Goal: Task Accomplishment & Management: Manage account settings

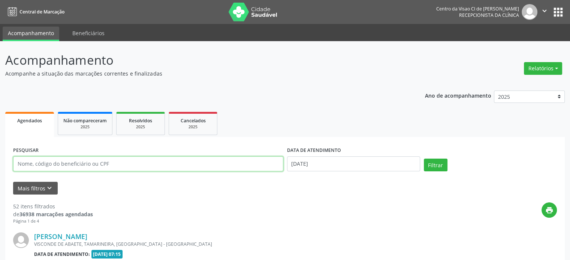
click at [52, 162] on input "text" at bounding box center [148, 164] width 270 height 15
click at [68, 166] on input "[PERSON_NAME]" at bounding box center [148, 164] width 270 height 15
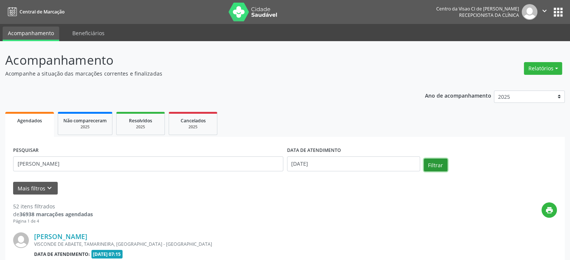
click at [430, 165] on button "Filtrar" at bounding box center [436, 165] width 24 height 13
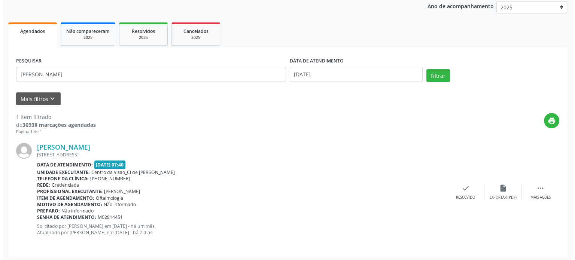
scroll to position [91, 0]
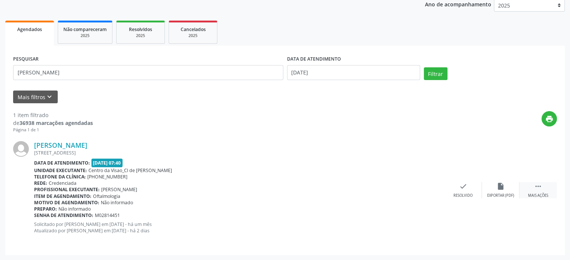
click at [535, 186] on icon "" at bounding box center [538, 186] width 8 height 8
click at [464, 187] on icon "cancel" at bounding box center [463, 186] width 8 height 8
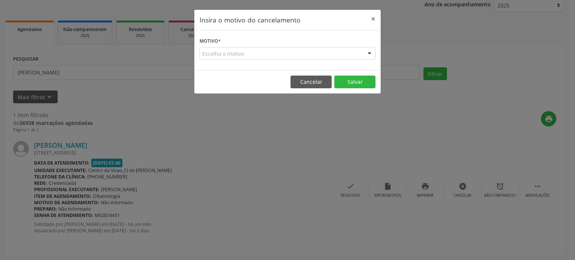
click at [281, 51] on div "Escolha o motivo" at bounding box center [288, 53] width 176 height 13
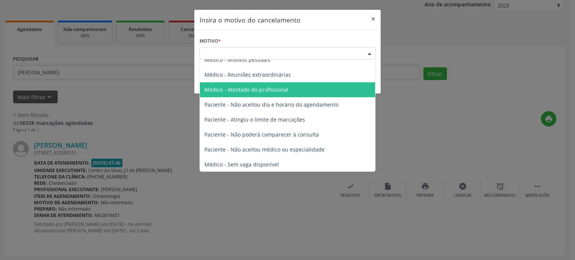
scroll to position [37, 0]
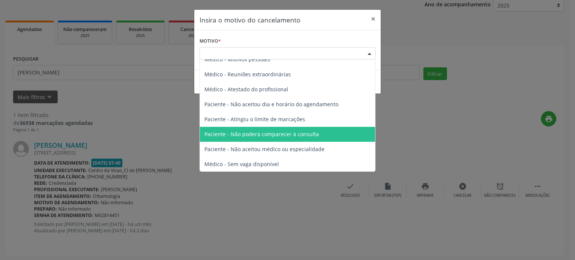
click at [264, 136] on span "Paciente - Não poderá comparecer à consulta" at bounding box center [261, 134] width 115 height 7
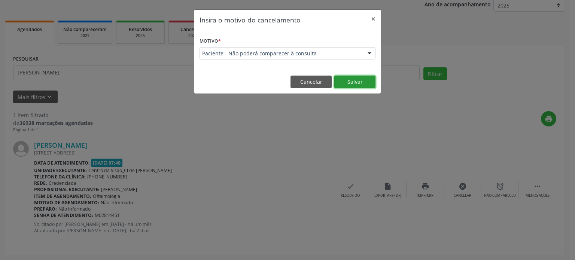
click at [356, 79] on button "Salvar" at bounding box center [354, 82] width 41 height 13
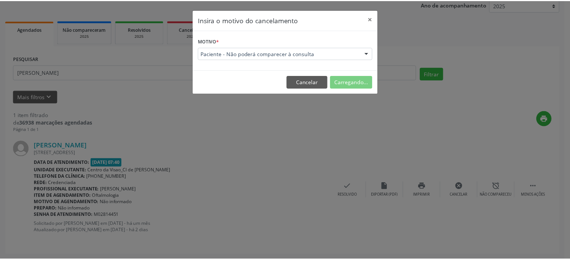
scroll to position [0, 0]
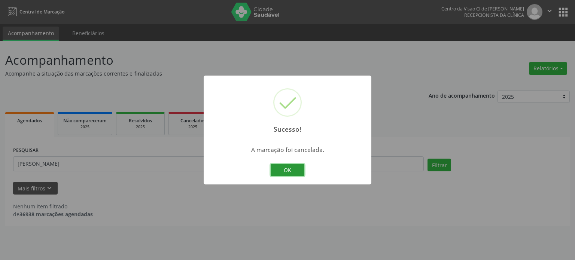
drag, startPoint x: 285, startPoint y: 170, endPoint x: 254, endPoint y: 165, distance: 31.6
click at [285, 170] on button "OK" at bounding box center [288, 170] width 34 height 13
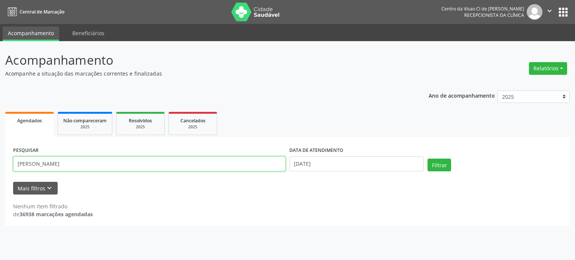
drag, startPoint x: 63, startPoint y: 163, endPoint x: 0, endPoint y: 164, distance: 62.6
click at [0, 164] on div "Acompanhamento Acompanhe a situação das marcações correntes e finalizadas Relat…" at bounding box center [287, 150] width 575 height 219
click at [107, 163] on input "mar" at bounding box center [149, 164] width 273 height 15
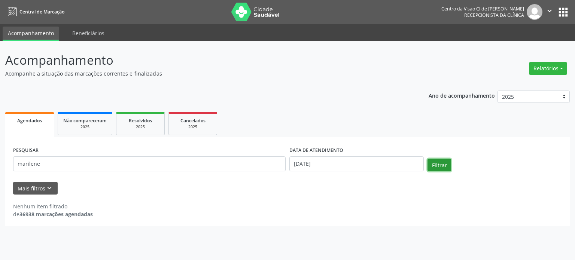
click at [434, 165] on button "Filtrar" at bounding box center [440, 165] width 24 height 13
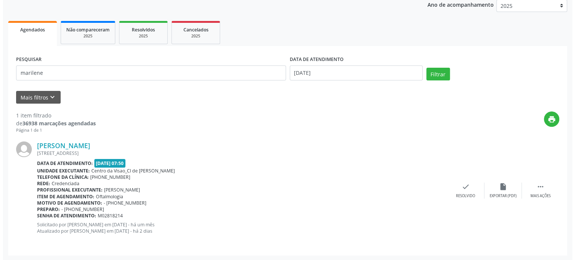
scroll to position [91, 0]
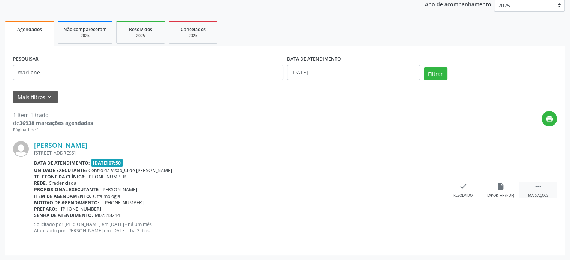
click at [531, 187] on div " Mais ações" at bounding box center [537, 190] width 37 height 16
click at [463, 185] on icon "cancel" at bounding box center [463, 186] width 8 height 8
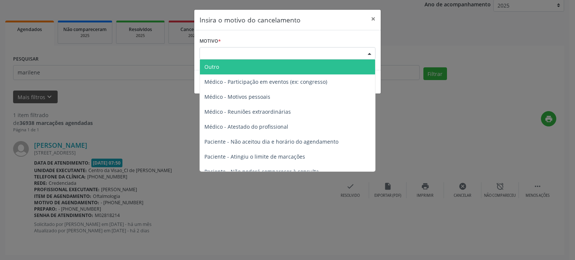
click at [224, 51] on div "Escolha o motivo" at bounding box center [288, 53] width 176 height 13
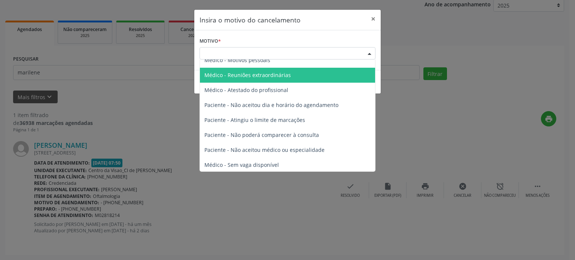
scroll to position [37, 0]
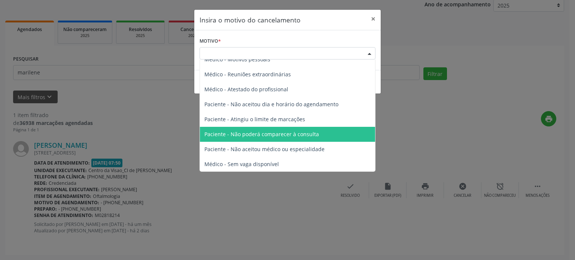
click at [267, 136] on span "Paciente - Não poderá comparecer à consulta" at bounding box center [261, 134] width 115 height 7
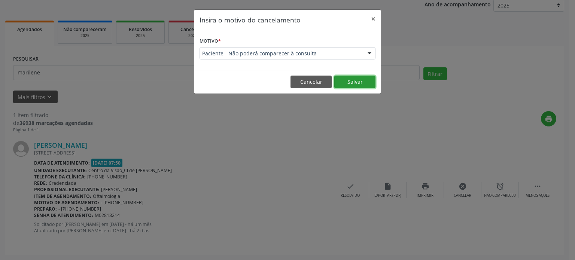
click at [351, 82] on button "Salvar" at bounding box center [354, 82] width 41 height 13
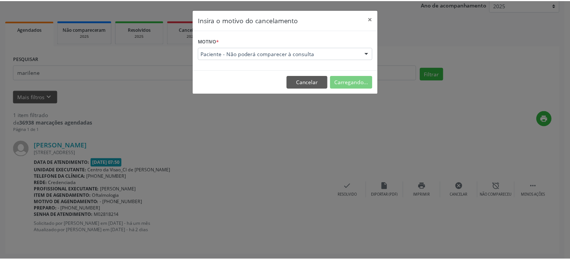
scroll to position [0, 0]
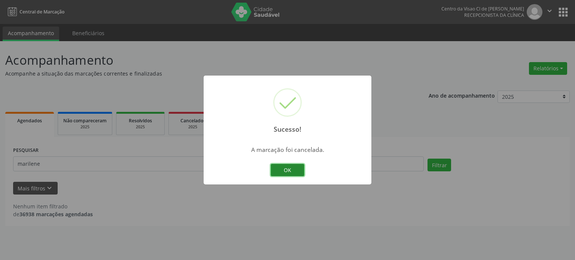
click at [284, 170] on button "OK" at bounding box center [288, 170] width 34 height 13
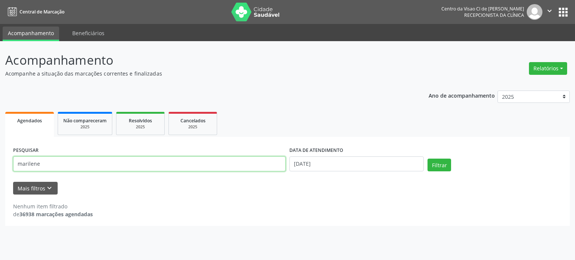
drag, startPoint x: 77, startPoint y: 161, endPoint x: 0, endPoint y: 181, distance: 79.3
click at [0, 181] on div "Acompanhamento Acompanhe a situação das marcações correntes e finalizadas Relat…" at bounding box center [287, 150] width 575 height 219
type input "[PERSON_NAME]"
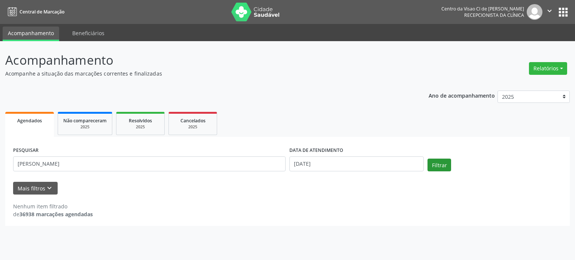
click at [449, 163] on div "Filtrar" at bounding box center [495, 168] width 138 height 18
click at [435, 168] on button "Filtrar" at bounding box center [440, 165] width 24 height 13
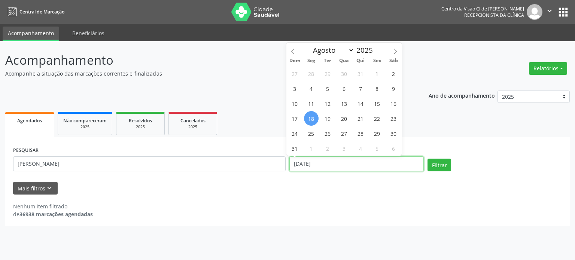
click at [377, 157] on input "[DATE]" at bounding box center [357, 164] width 134 height 15
click at [315, 116] on span "18" at bounding box center [311, 118] width 15 height 15
type input "[DATE]"
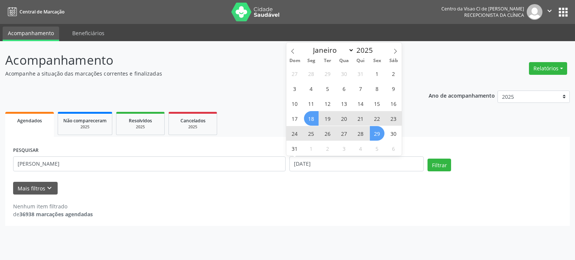
click at [378, 136] on span "29" at bounding box center [377, 133] width 15 height 15
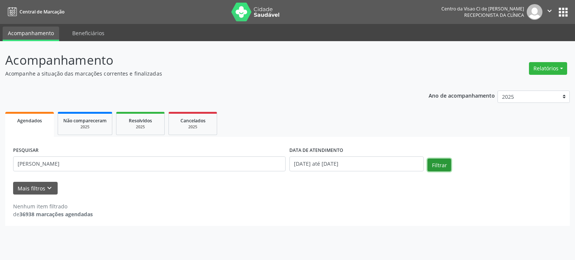
click at [439, 164] on button "Filtrar" at bounding box center [440, 165] width 24 height 13
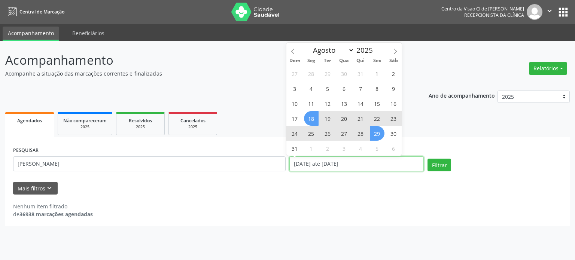
click at [399, 168] on input "[DATE] até [DATE]" at bounding box center [357, 164] width 134 height 15
click at [397, 146] on span "6" at bounding box center [394, 148] width 15 height 15
type input "[DATE]"
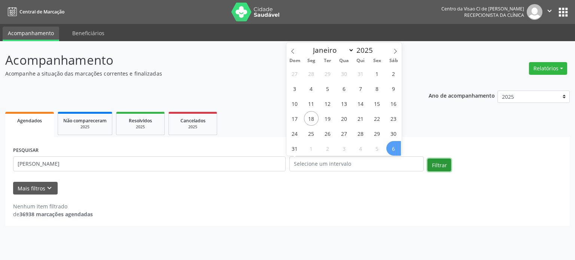
click at [437, 165] on button "Filtrar" at bounding box center [440, 165] width 24 height 13
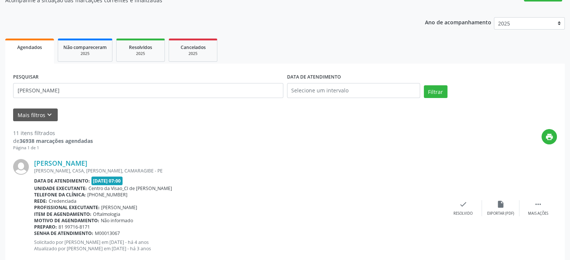
scroll to position [75, 0]
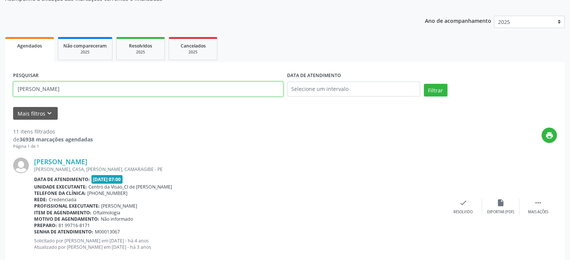
drag, startPoint x: 70, startPoint y: 87, endPoint x: 0, endPoint y: 96, distance: 70.7
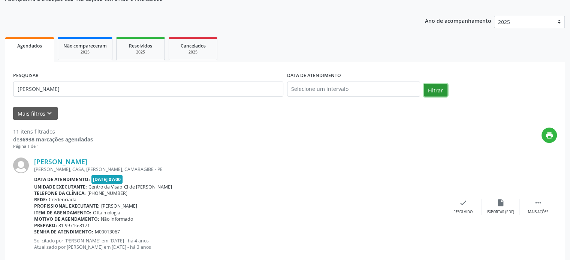
click at [435, 90] on button "Filtrar" at bounding box center [436, 90] width 24 height 13
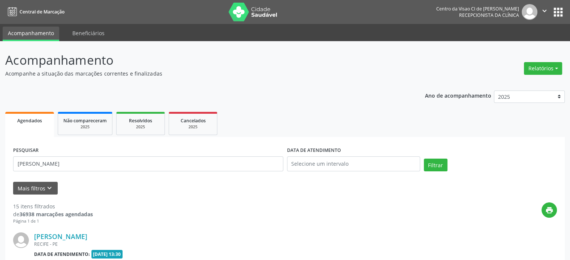
scroll to position [0, 0]
click at [79, 163] on input "[PERSON_NAME]" at bounding box center [148, 164] width 270 height 15
type input "[PERSON_NAME]"
click at [434, 166] on button "Filtrar" at bounding box center [436, 165] width 24 height 13
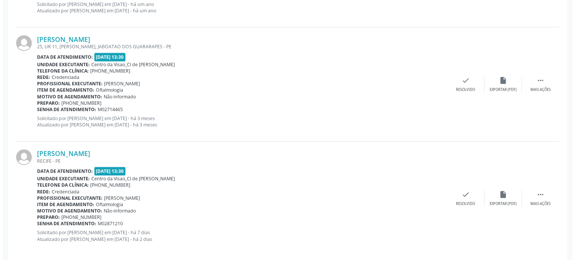
scroll to position [434, 0]
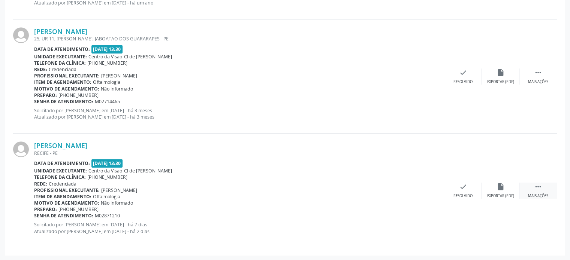
click at [538, 184] on icon "" at bounding box center [538, 187] width 8 height 8
click at [460, 188] on icon "cancel" at bounding box center [463, 187] width 8 height 8
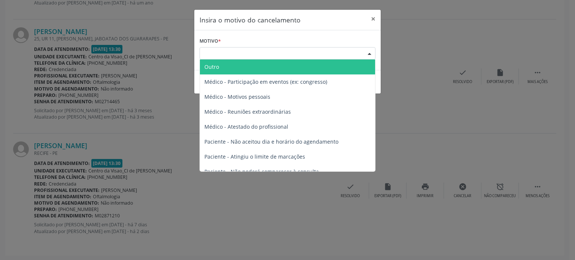
click at [266, 52] on div "Escolha o motivo" at bounding box center [288, 53] width 176 height 13
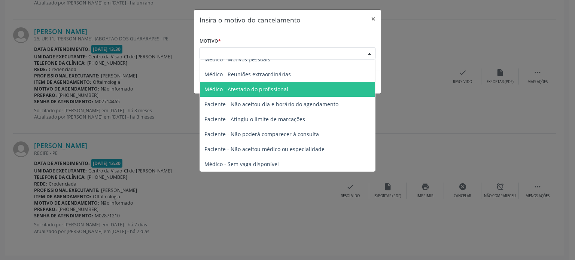
scroll to position [37, 0]
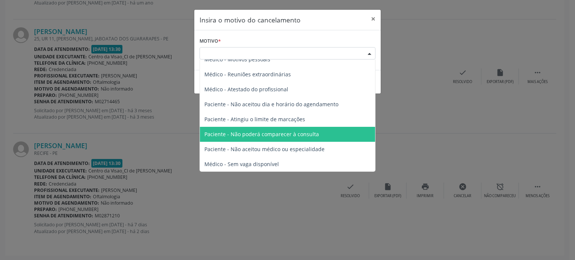
click at [257, 130] on span "Paciente - Não poderá comparecer à consulta" at bounding box center [287, 134] width 175 height 15
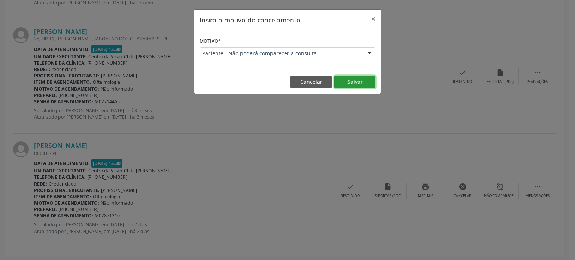
click at [356, 82] on button "Salvar" at bounding box center [354, 82] width 41 height 13
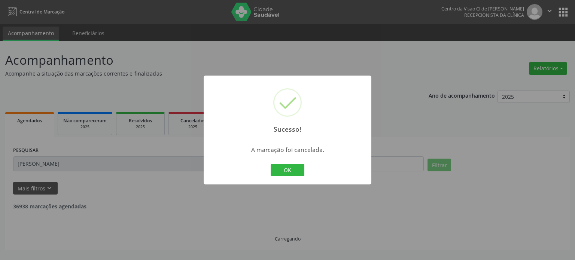
scroll to position [0, 0]
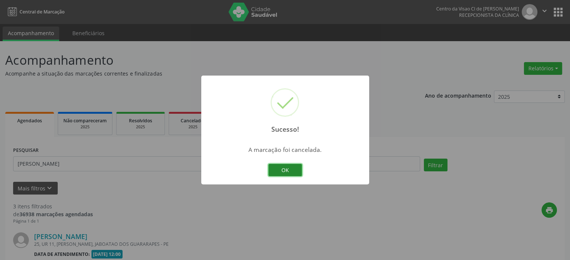
click at [276, 173] on button "OK" at bounding box center [285, 170] width 34 height 13
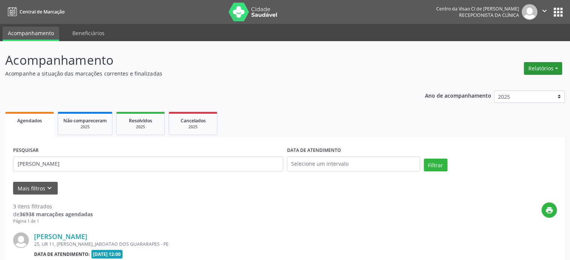
click at [532, 70] on button "Relatórios" at bounding box center [543, 68] width 38 height 13
click at [516, 82] on link "Agendamentos" at bounding box center [521, 84] width 81 height 10
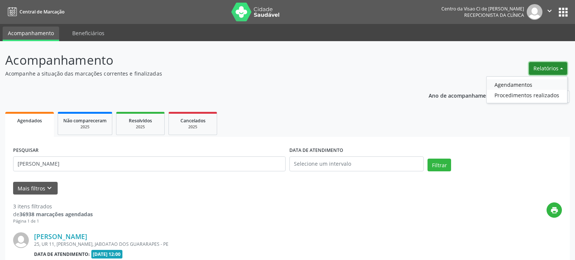
select select "7"
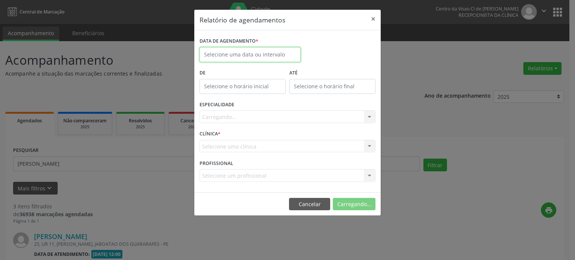
click at [229, 55] on input "text" at bounding box center [250, 54] width 101 height 15
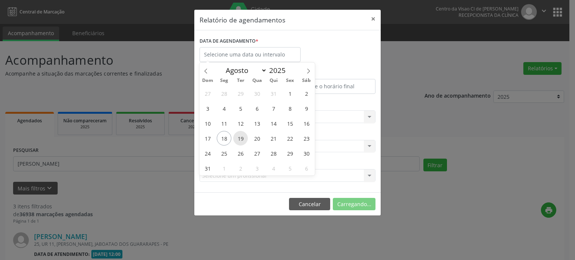
click at [241, 136] on span "19" at bounding box center [240, 138] width 15 height 15
type input "[DATE]"
click at [241, 136] on span "19" at bounding box center [240, 138] width 15 height 15
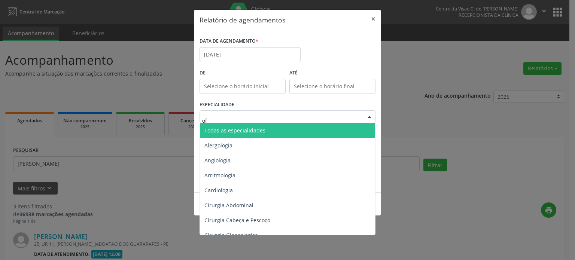
type input "oft"
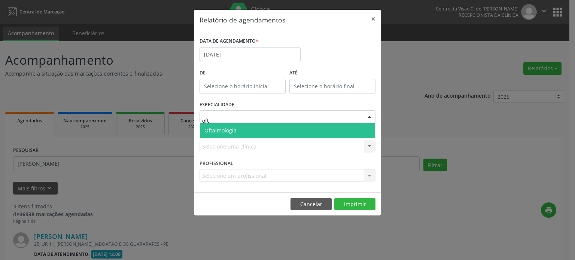
click at [260, 127] on span "Oftalmologia" at bounding box center [287, 130] width 175 height 15
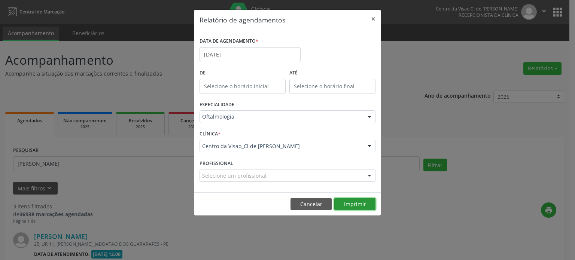
click at [363, 200] on button "Imprimir" at bounding box center [354, 204] width 41 height 13
